Goal: Task Accomplishment & Management: Manage account settings

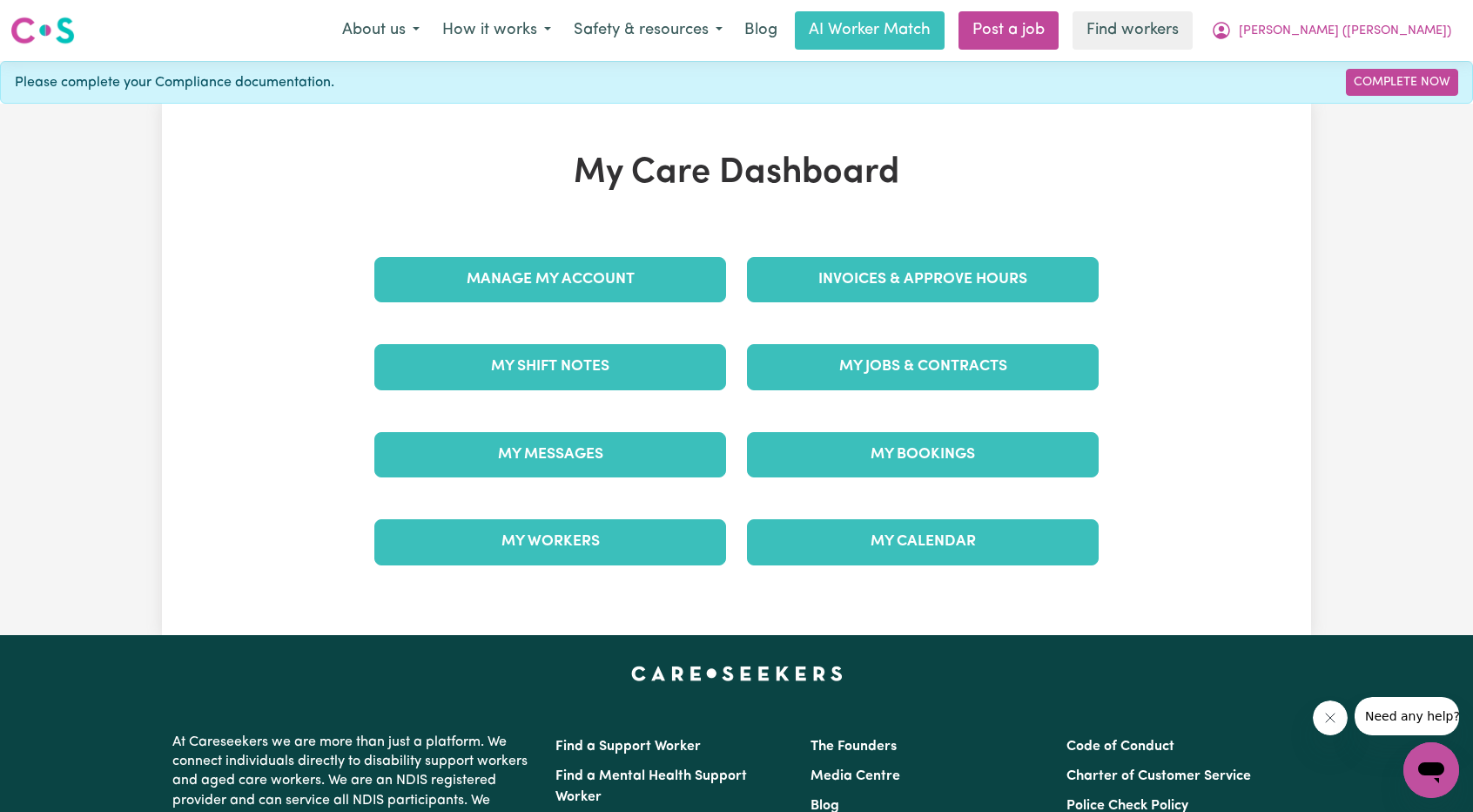
click at [832, 242] on div "Invoices & Approve Hours" at bounding box center [923, 279] width 373 height 87
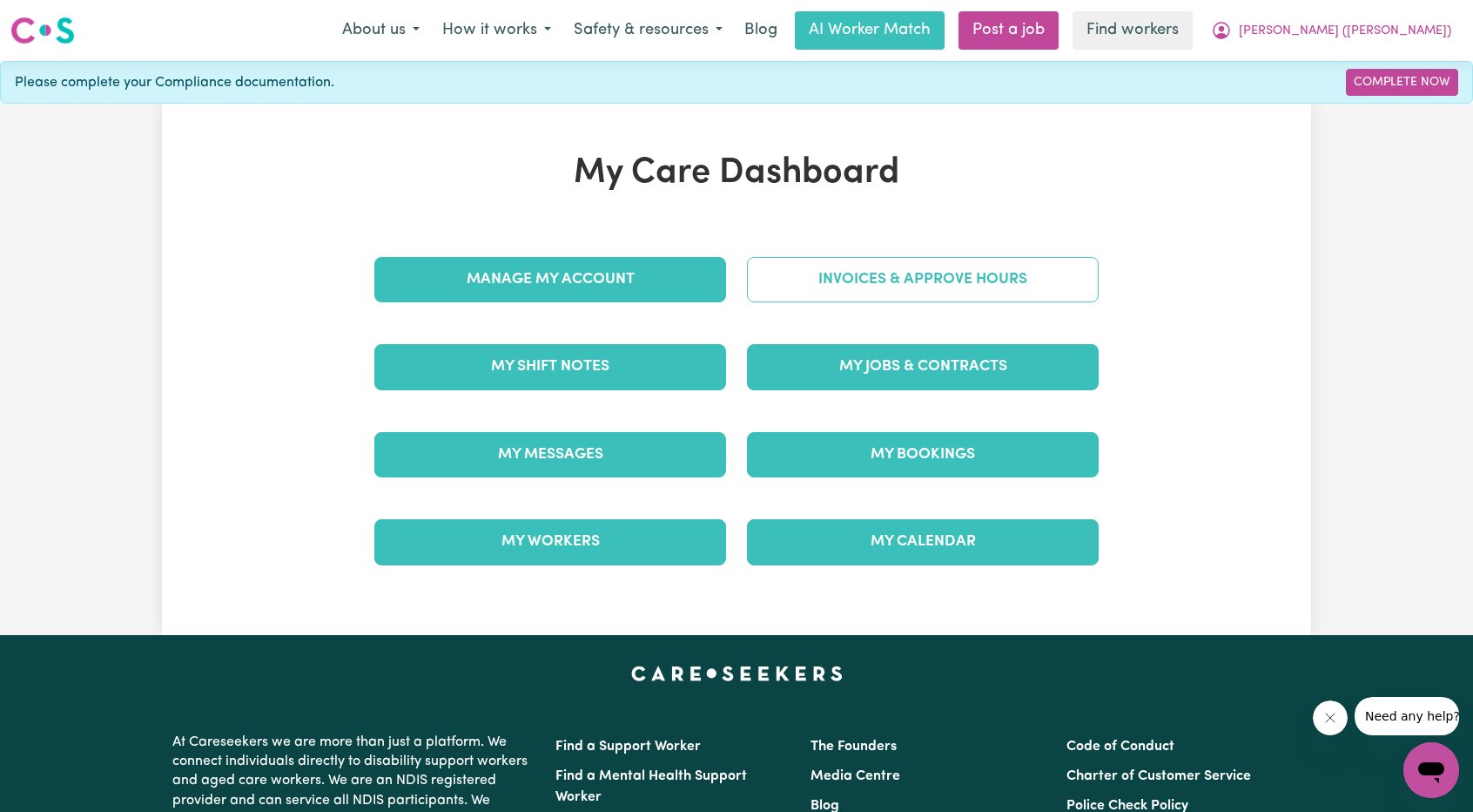
click at [820, 270] on link "Invoices & Approve Hours" at bounding box center [922, 279] width 352 height 45
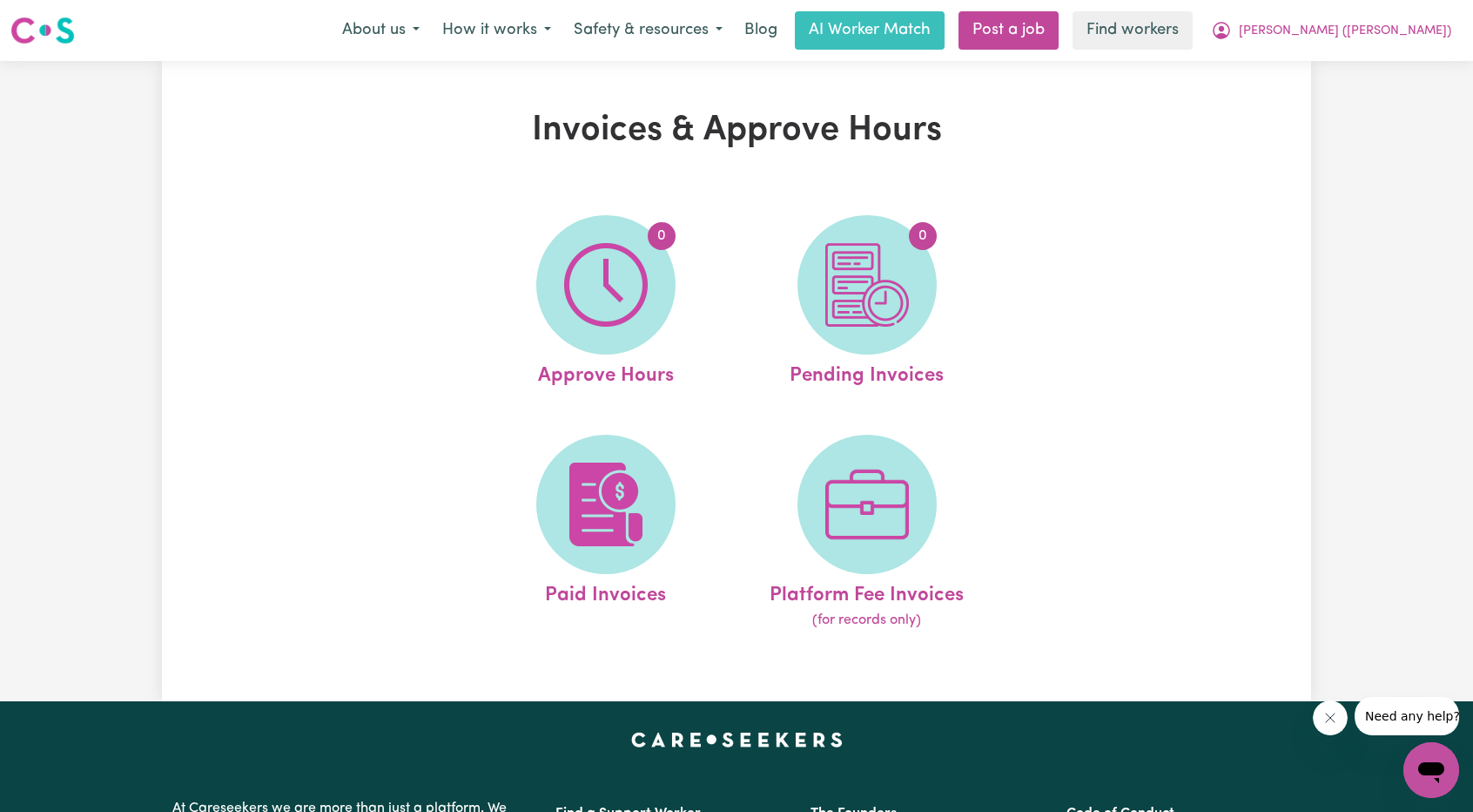
click at [615, 417] on ul "0 Approve Hours 0 Pending Invoices Paid Invoices Platform Fee Invoices (for rec…" at bounding box center [737, 422] width 523 height 459
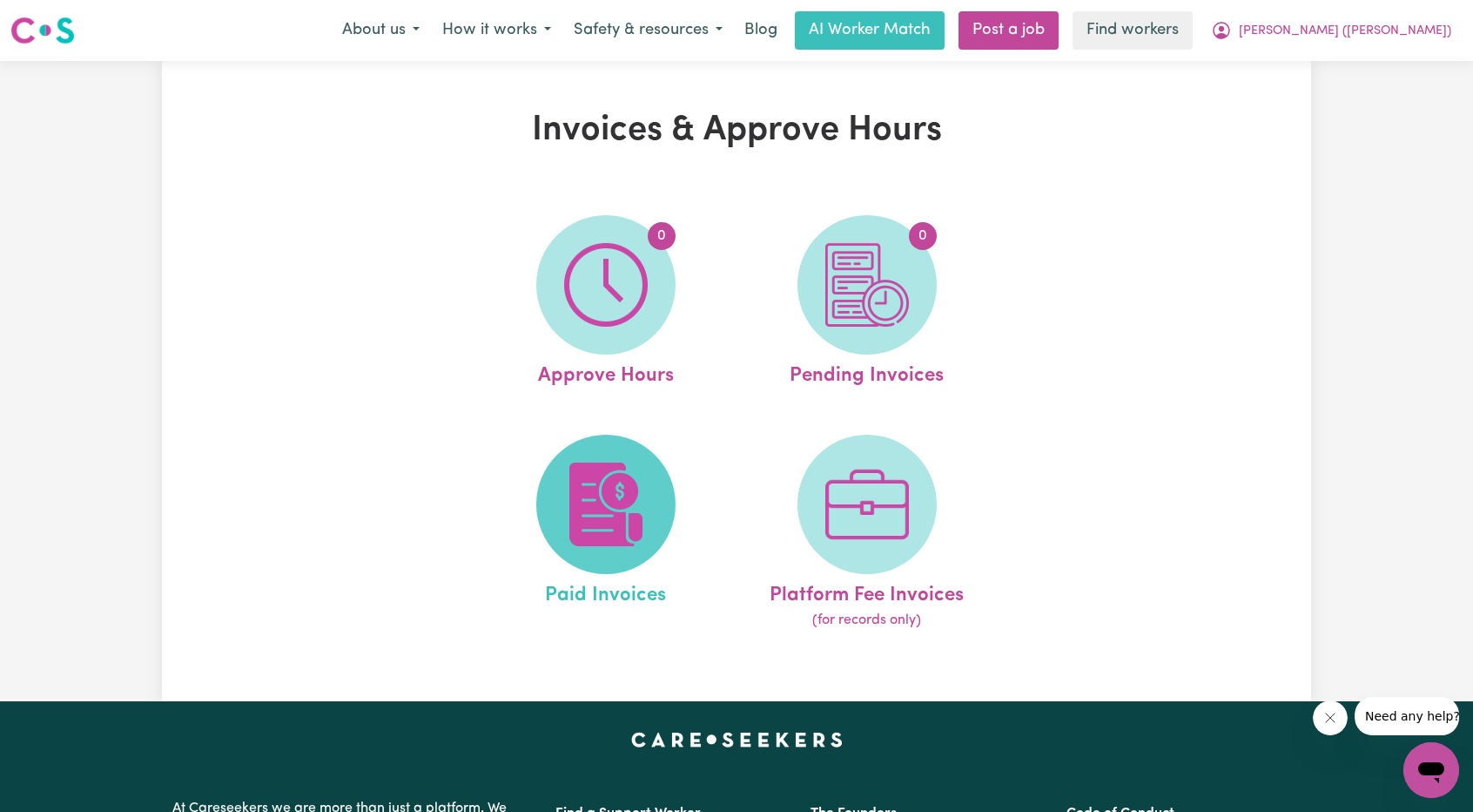
click at [579, 447] on span at bounding box center [606, 503] width 139 height 139
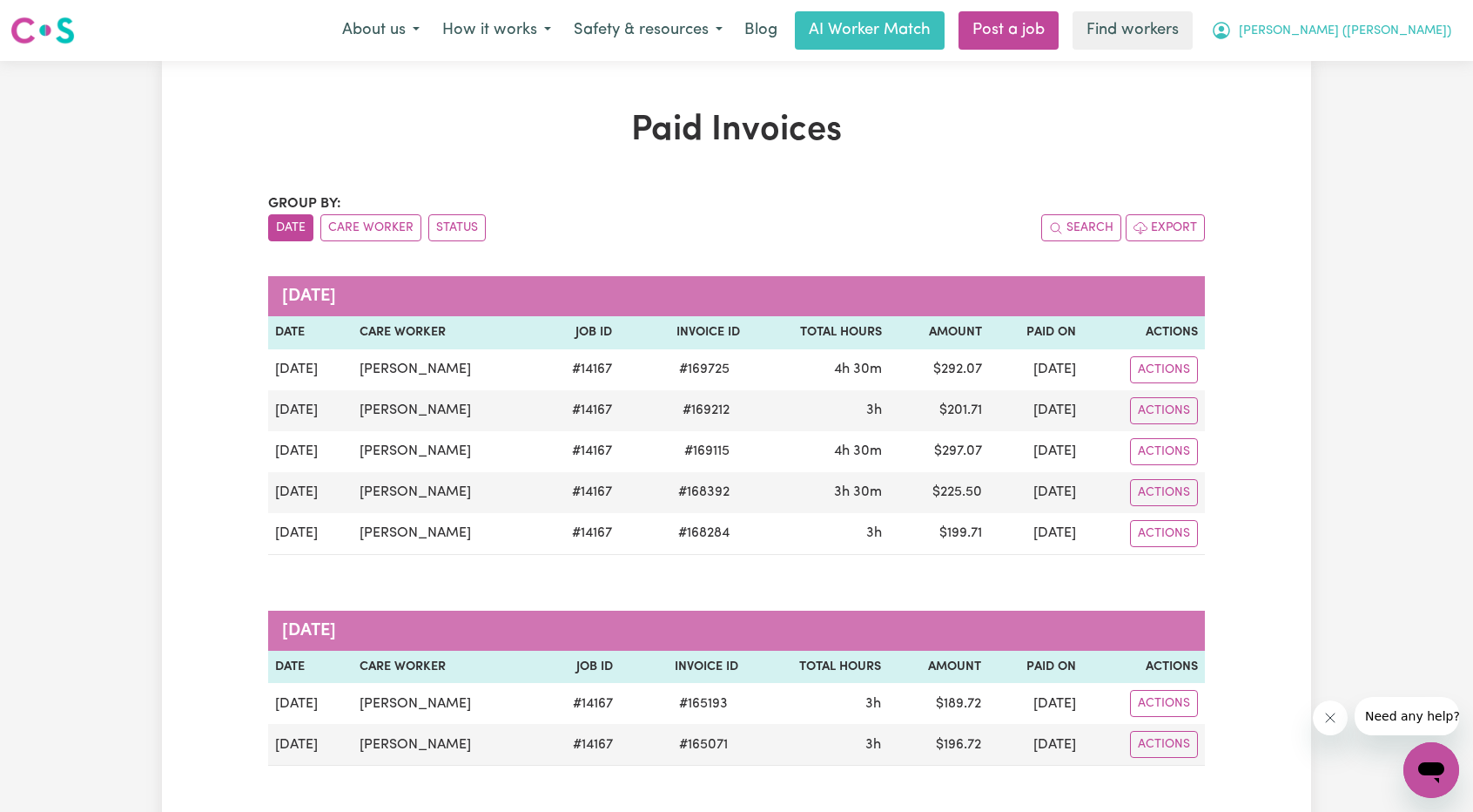
drag, startPoint x: 1402, startPoint y: 28, endPoint x: 1398, endPoint y: 36, distance: 8.9
click at [1402, 28] on span "[PERSON_NAME] ([PERSON_NAME])" at bounding box center [1345, 31] width 212 height 19
click at [1356, 95] on link "Logout" at bounding box center [1392, 101] width 137 height 34
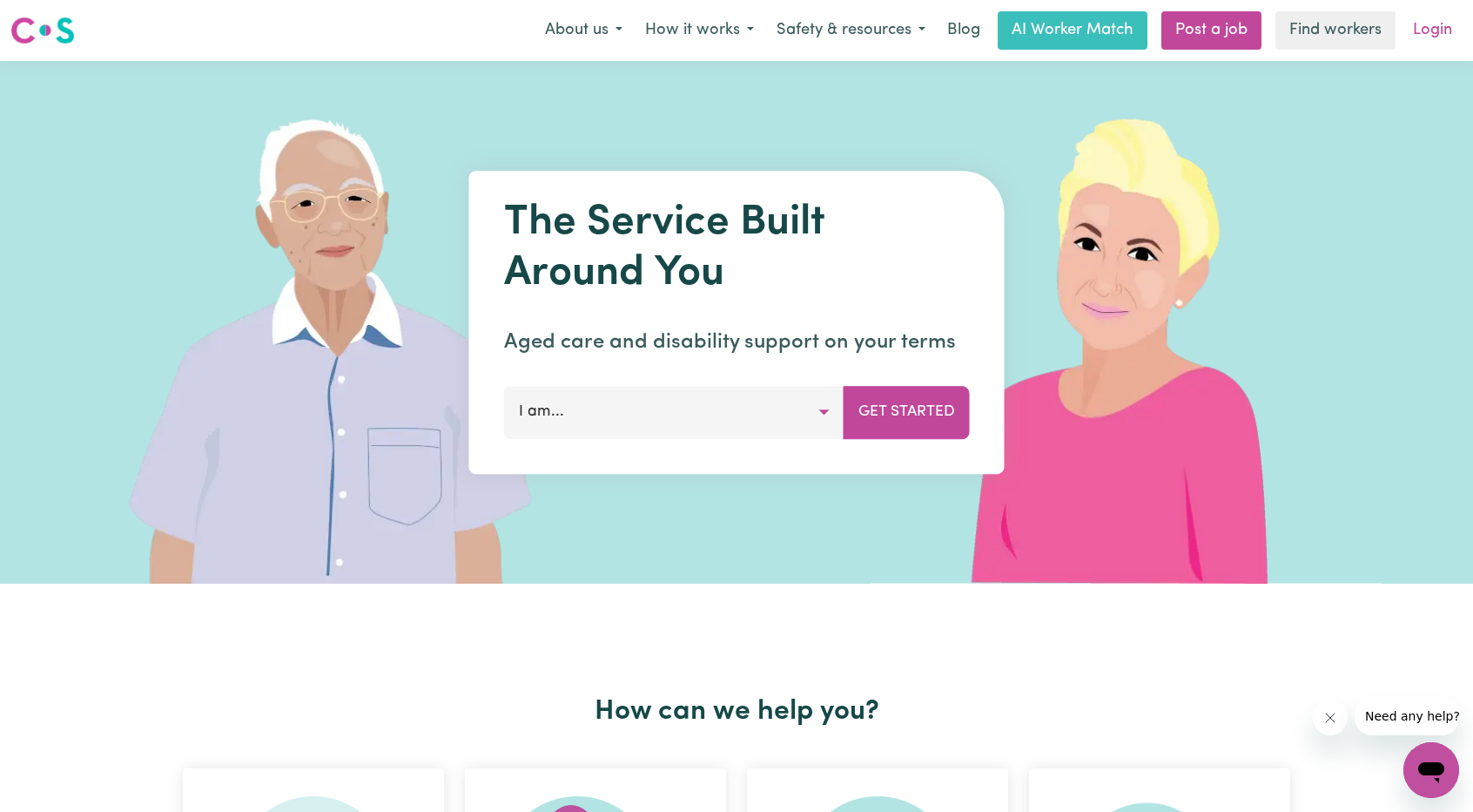
click at [1407, 38] on link "Login" at bounding box center [1433, 30] width 60 height 38
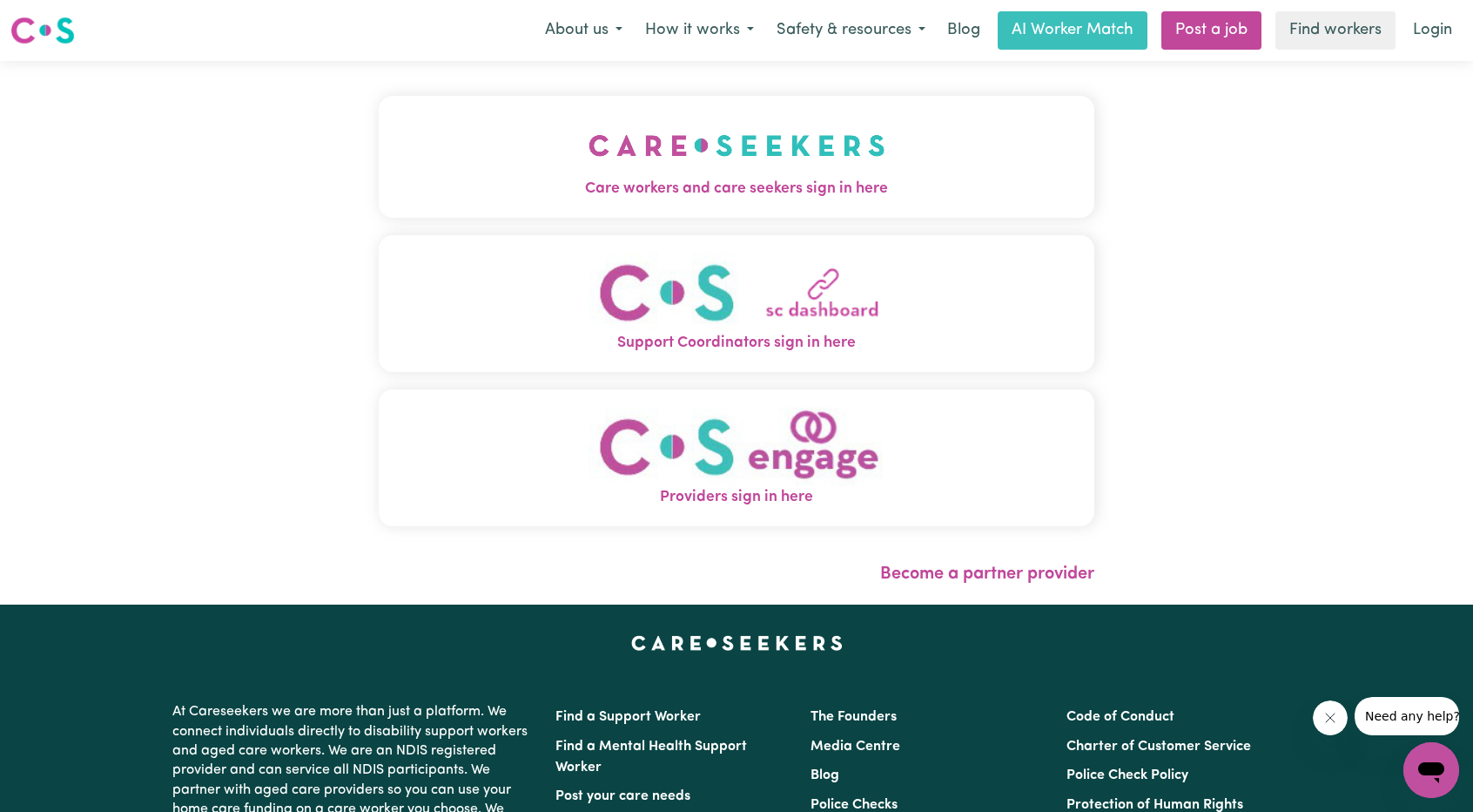
click at [936, 144] on button "Care workers and care seekers sign in here" at bounding box center [736, 157] width 715 height 122
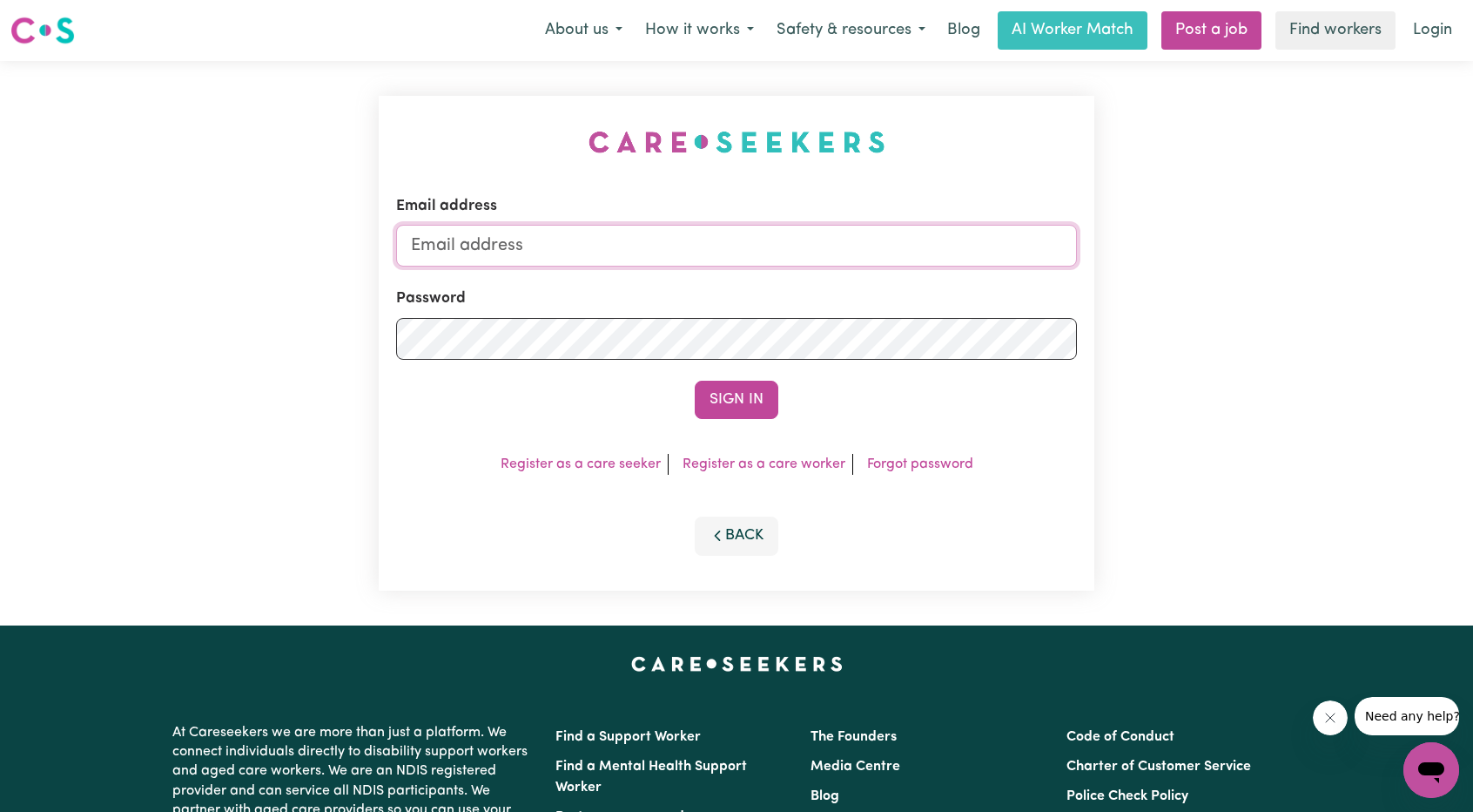
click at [659, 238] on input "Email address" at bounding box center [737, 246] width 681 height 41
drag, startPoint x: 505, startPoint y: 246, endPoint x: 909, endPoint y: 299, distance: 407.5
click at [953, 288] on form "Email address [EMAIL_ADDRESS][PERSON_NAME][DOMAIN_NAME] Password Sign In" at bounding box center [737, 307] width 681 height 224
type input "[EMAIL_ADDRESS][DOMAIN_NAME]"
click at [714, 375] on form "Email address [EMAIL_ADDRESS][DOMAIN_NAME] Password Sign In" at bounding box center [737, 307] width 681 height 224
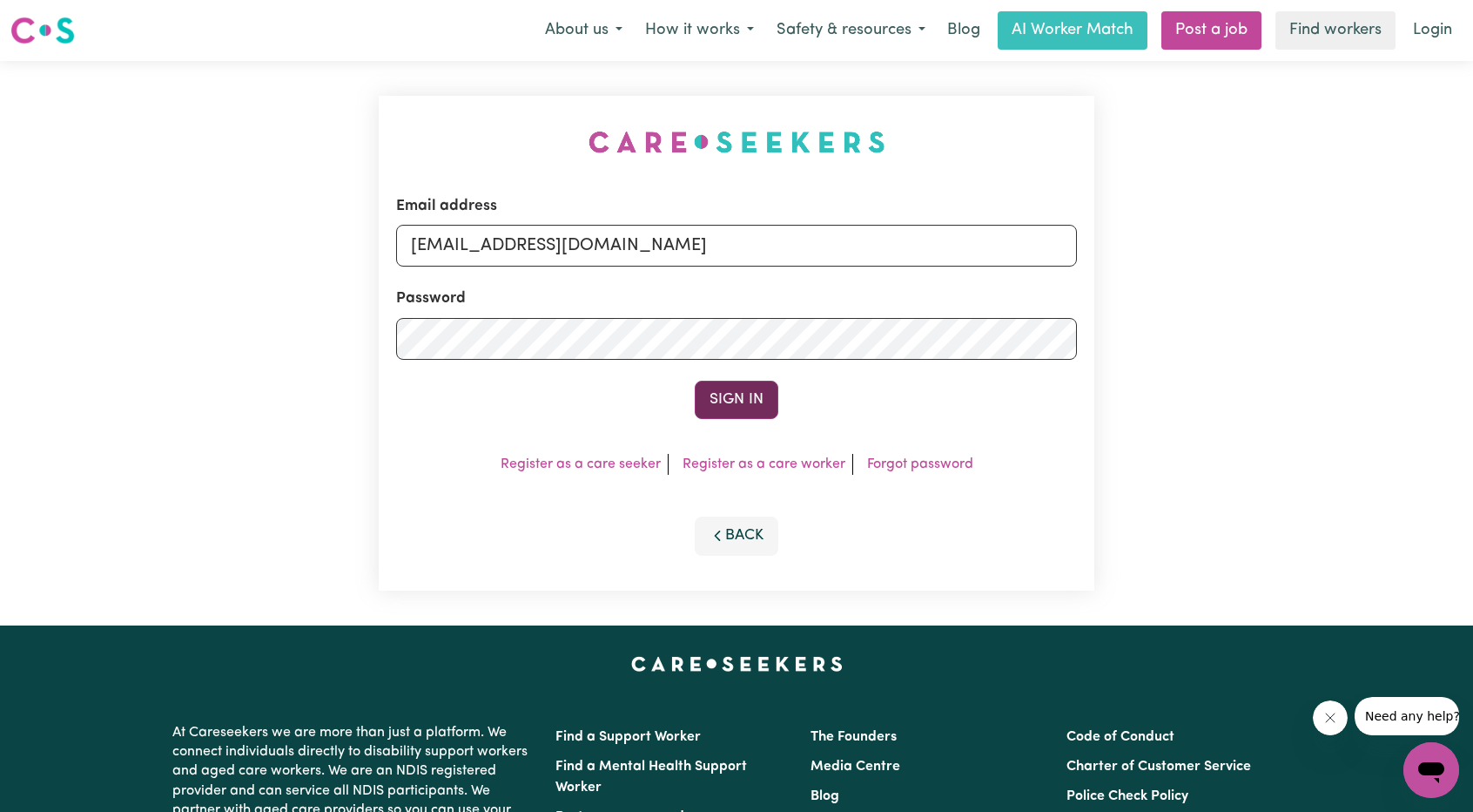
click at [716, 384] on button "Sign In" at bounding box center [736, 400] width 84 height 38
